Goal: Complete application form: Complete application form

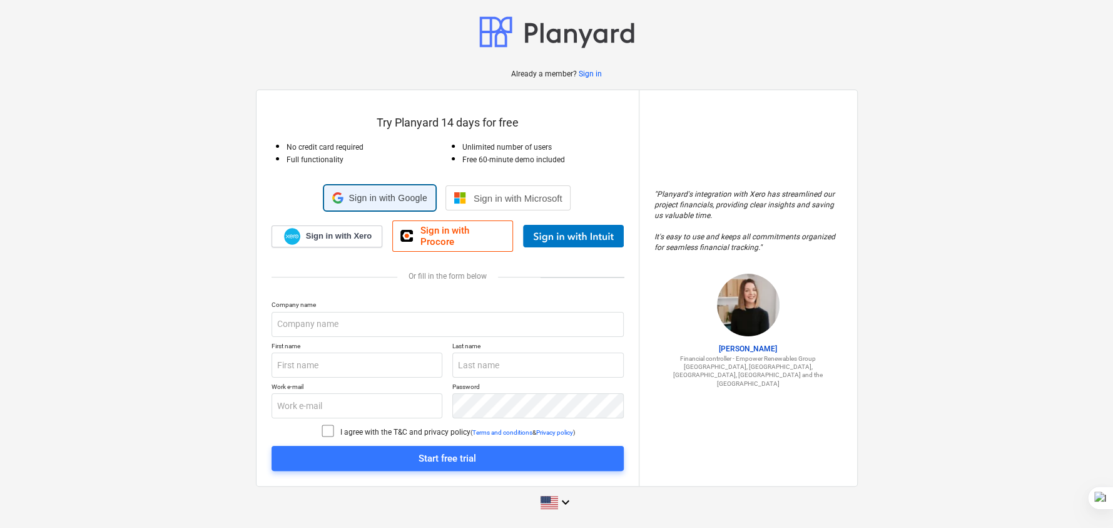
click at [399, 199] on span "Sign in with Google" at bounding box center [388, 198] width 78 height 10
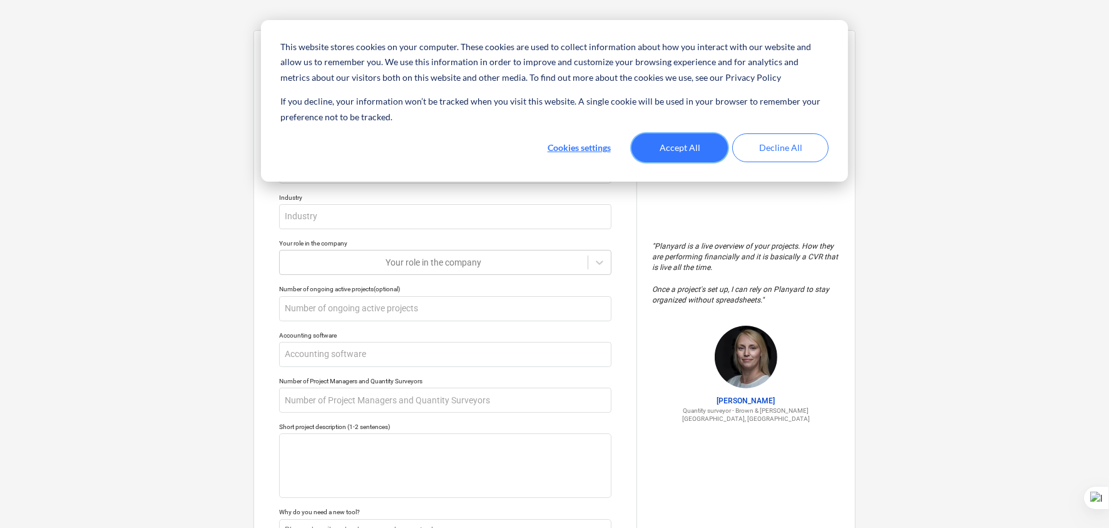
click at [678, 148] on button "Accept All" at bounding box center [680, 147] width 96 height 29
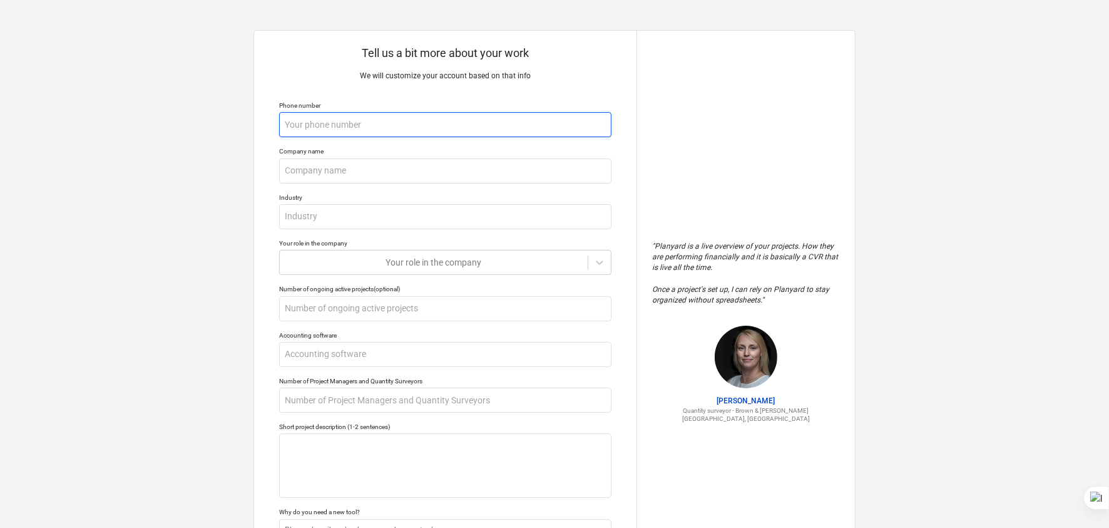
click at [336, 122] on input "text" at bounding box center [445, 124] width 332 height 25
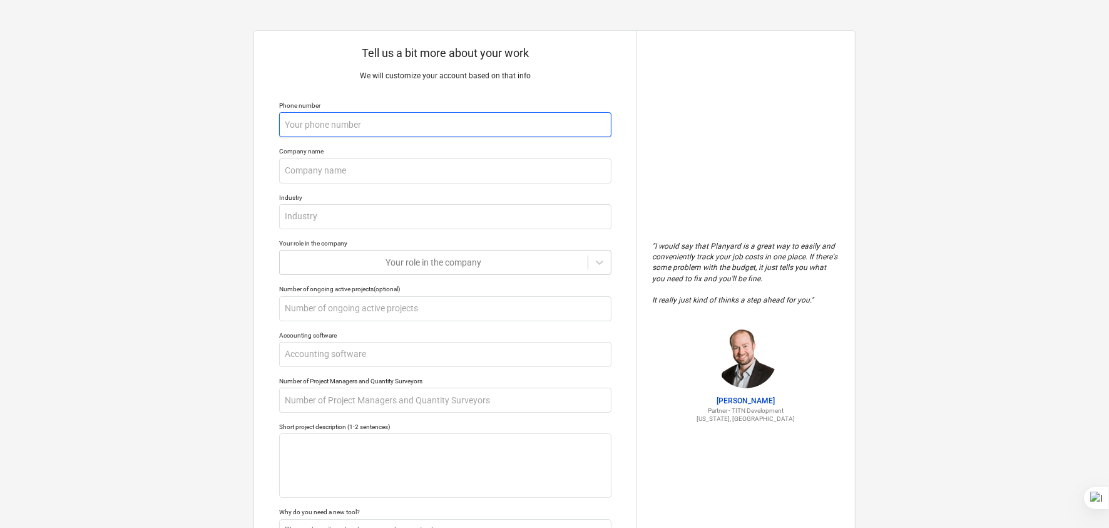
type textarea "x"
type input "8"
type textarea "x"
type input "89"
type textarea "x"
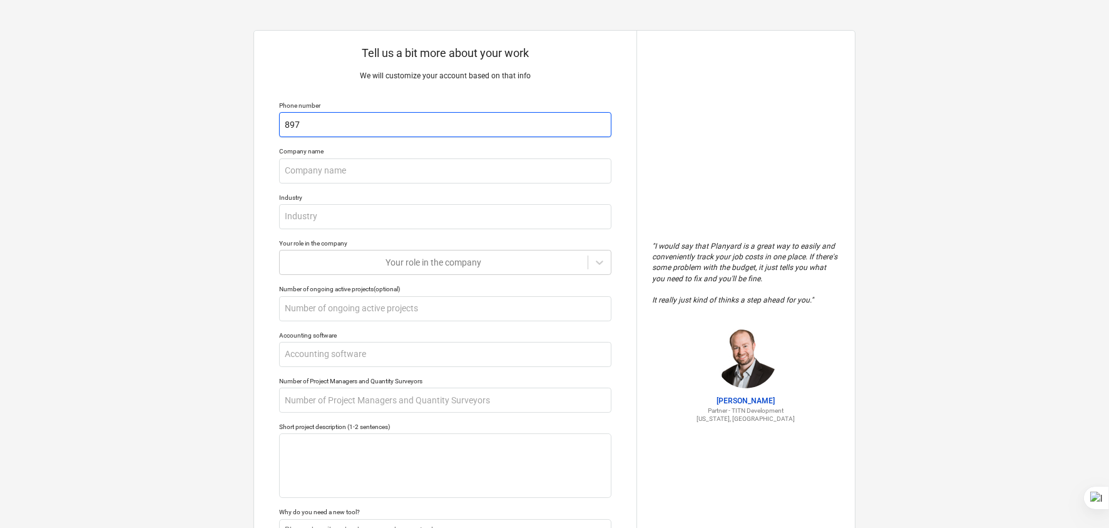
type input "8970"
type textarea "x"
type input "89703"
type textarea "x"
type input "897036"
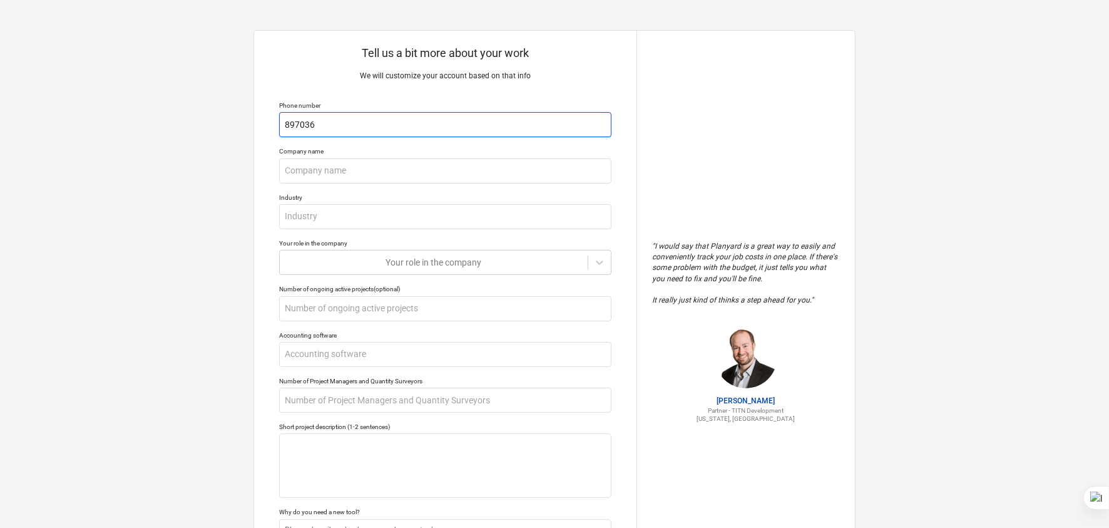
type textarea "x"
type input "8970361"
type textarea "x"
type input "897036110"
type textarea "x"
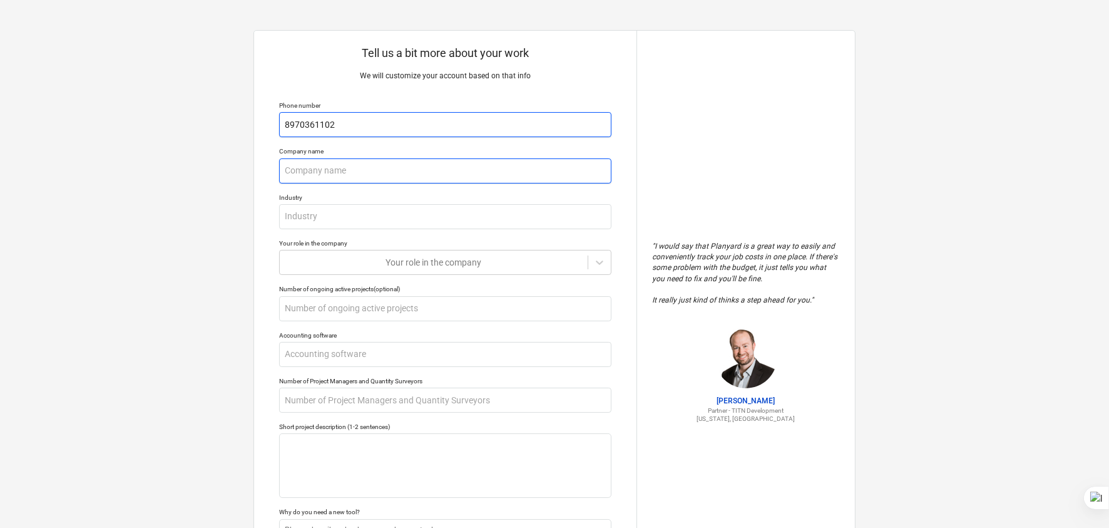
type input "8970361102"
click at [341, 179] on input "text" at bounding box center [445, 170] width 332 height 25
type textarea "x"
